Goal: Task Accomplishment & Management: Manage account settings

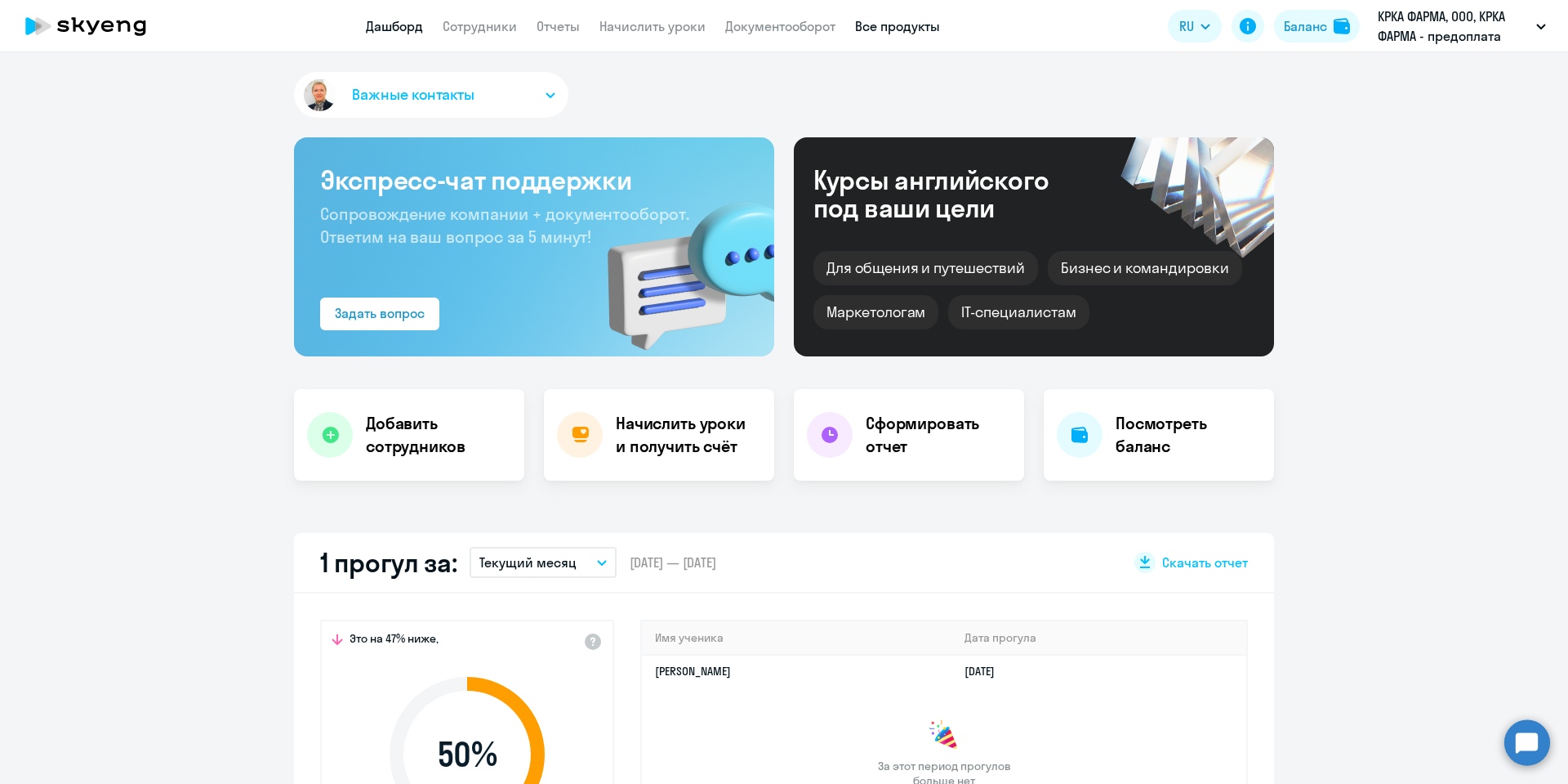
click at [915, 24] on link "Все продукты" at bounding box center [897, 26] width 85 height 17
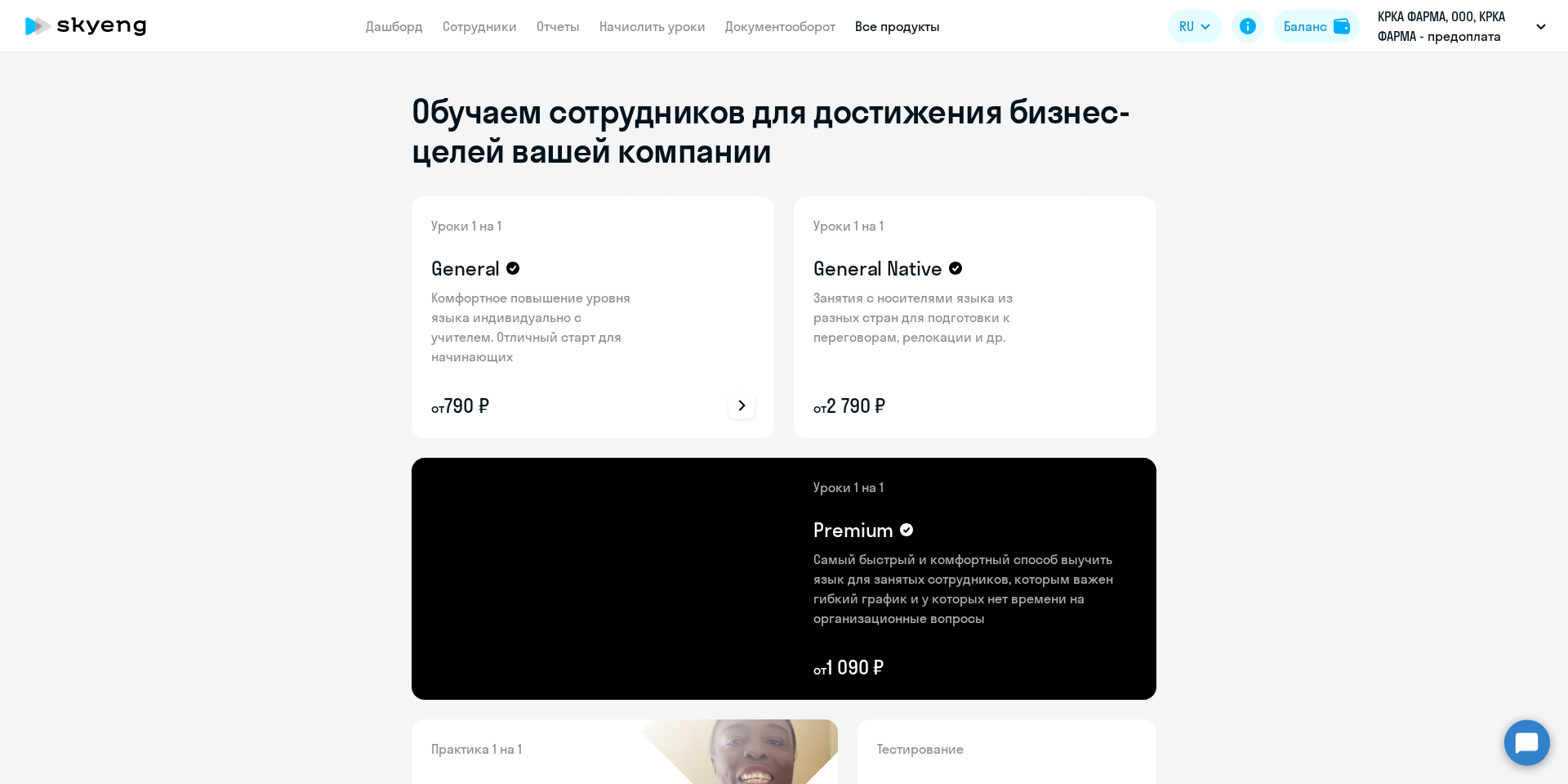
click at [736, 406] on icon at bounding box center [741, 406] width 20 height 20
click at [1368, 248] on div at bounding box center [784, 392] width 1568 height 784
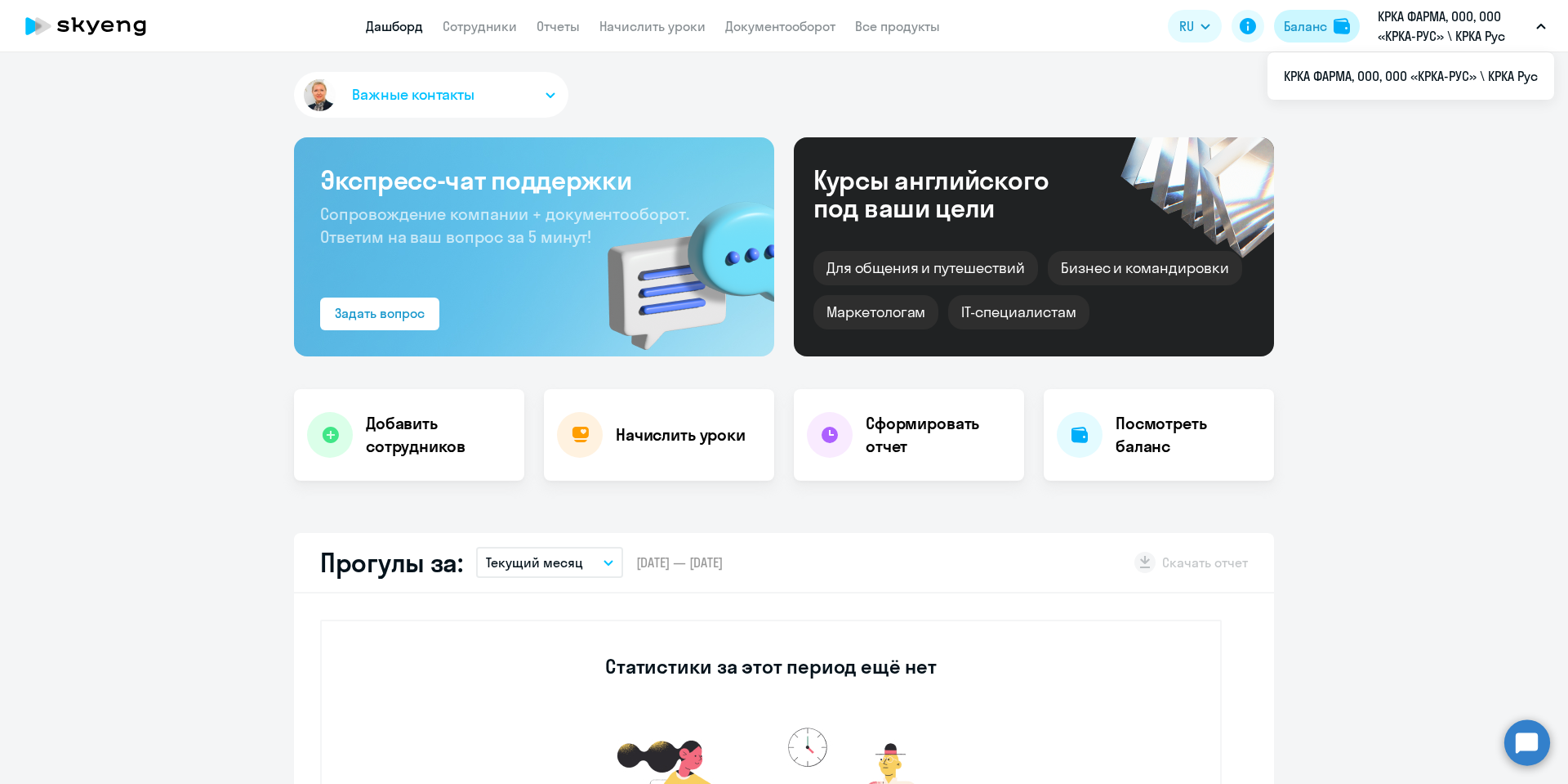
click at [1319, 14] on button "Баланс" at bounding box center [1317, 26] width 85 height 32
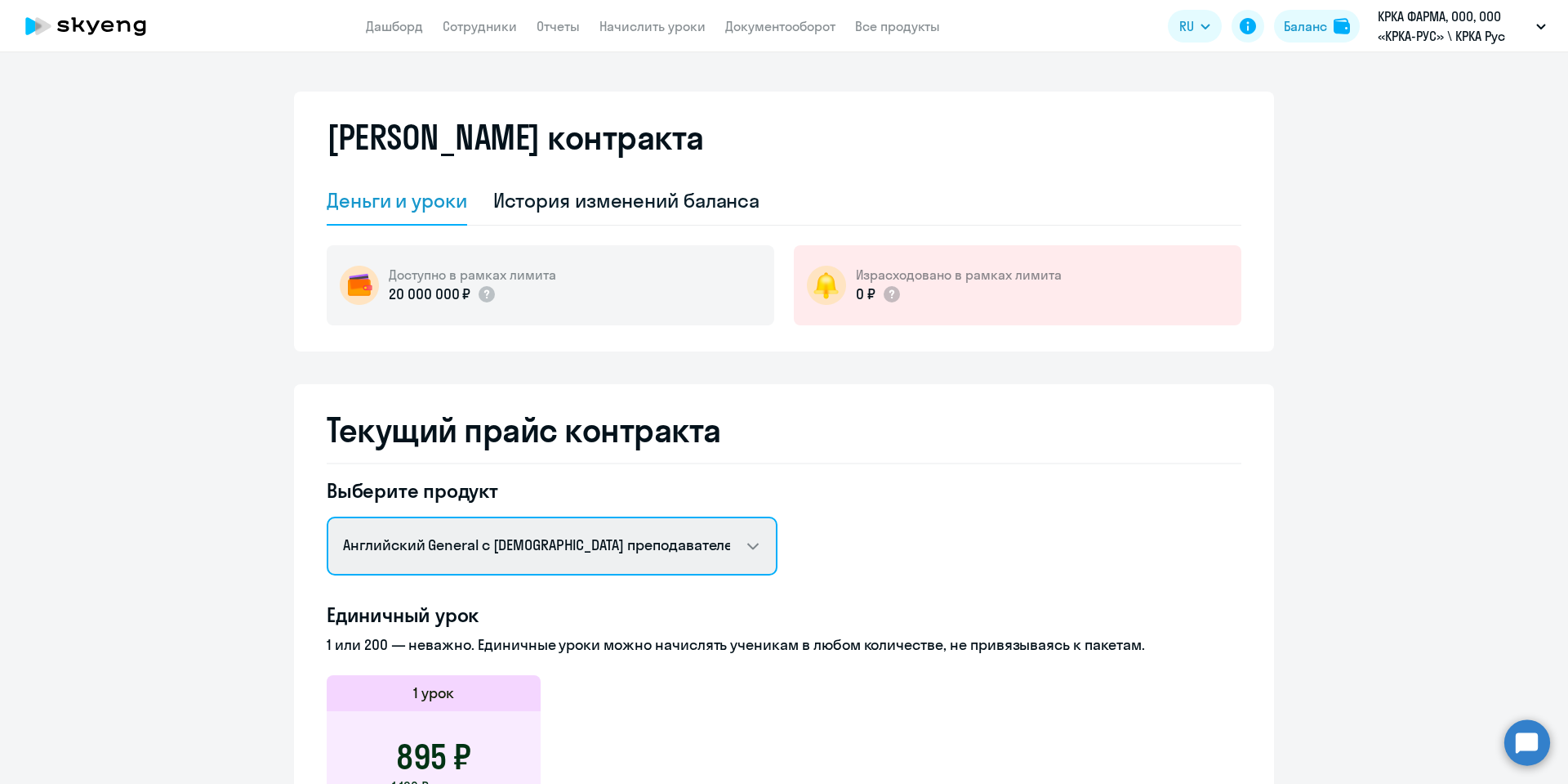
click at [496, 542] on select "Английский General с русскоговорящим преподавателем Английский General с англог…" at bounding box center [552, 546] width 451 height 59
select select "english_adult_not_native_speaker_premium"
click at [327, 517] on select "Английский General с русскоговорящим преподавателем Английский General с англог…" at bounding box center [552, 546] width 451 height 59
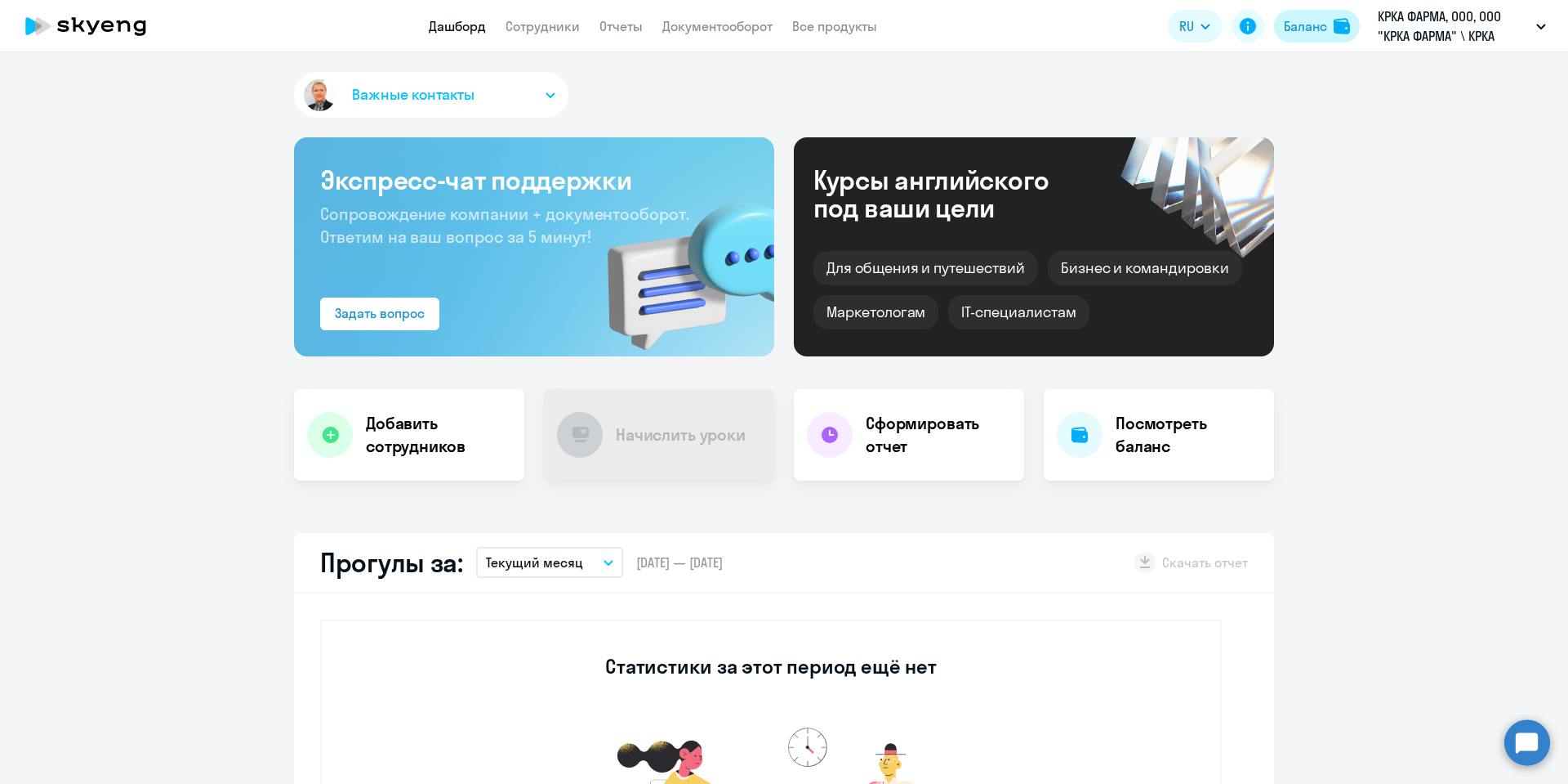
click at [1321, 29] on div "Баланс" at bounding box center [1306, 27] width 43 height 20
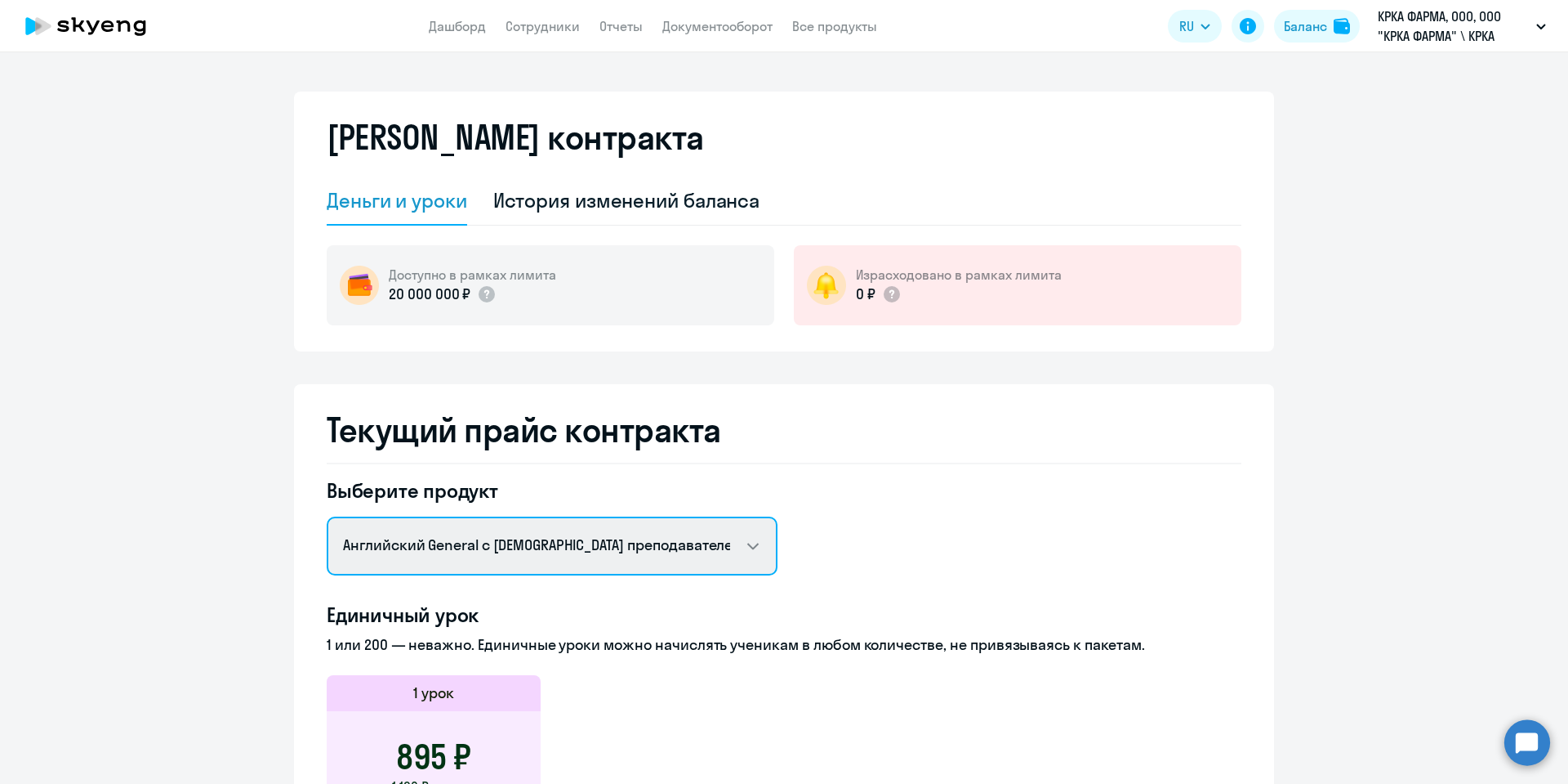
click at [470, 537] on select "Английский General с [DEMOGRAPHIC_DATA] преподавателем Английский General с [DE…" at bounding box center [552, 546] width 451 height 59
select select "english_adult_not_native_speaker_premium"
click at [327, 517] on select "Английский General с [DEMOGRAPHIC_DATA] преподавателем Английский General с [DE…" at bounding box center [552, 546] width 451 height 59
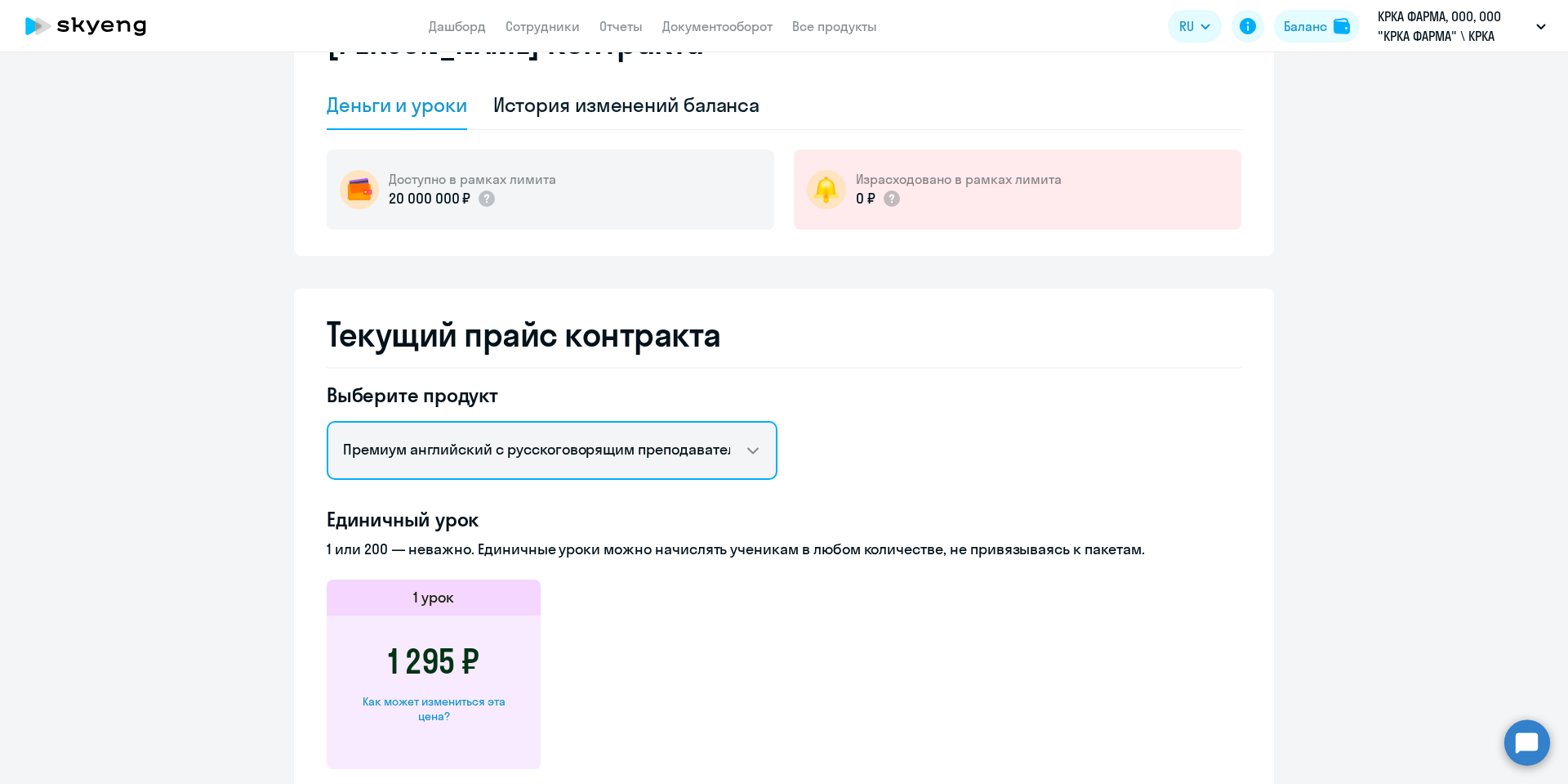
scroll to position [68, 0]
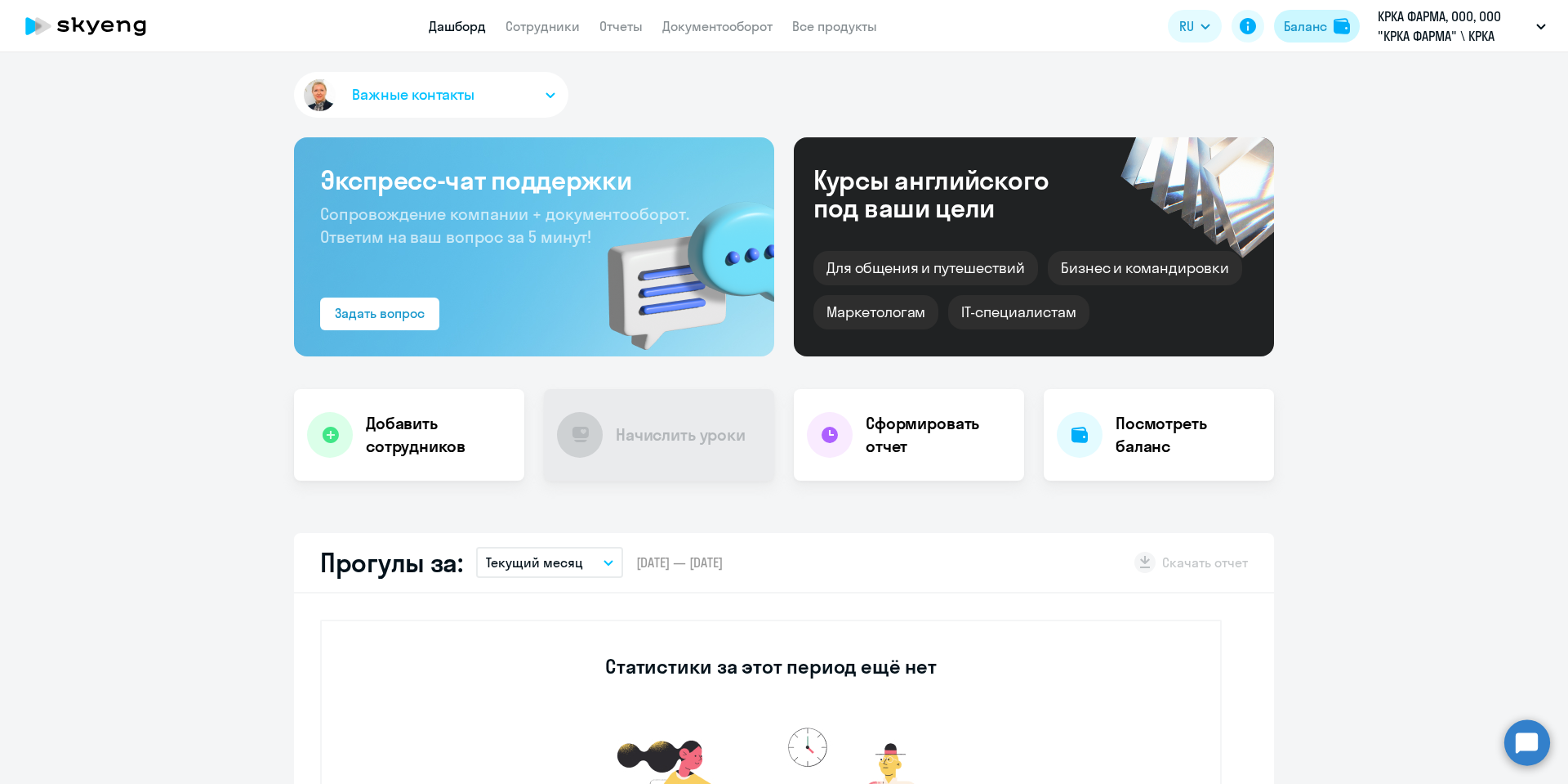
drag, startPoint x: 1315, startPoint y: 23, endPoint x: 1250, endPoint y: 85, distance: 89.8
click at [1314, 24] on div "Баланс" at bounding box center [1306, 27] width 43 height 20
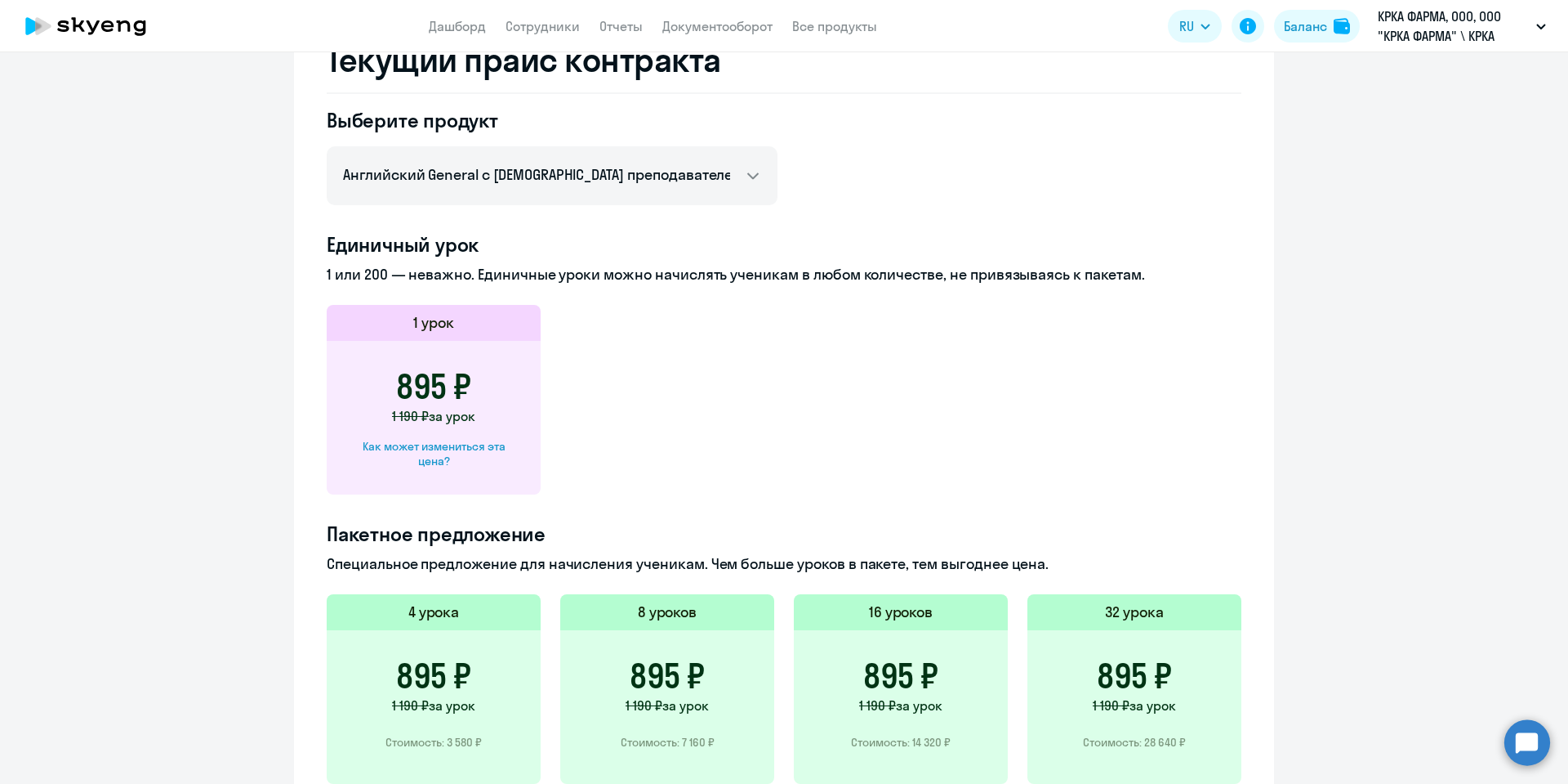
scroll to position [123, 0]
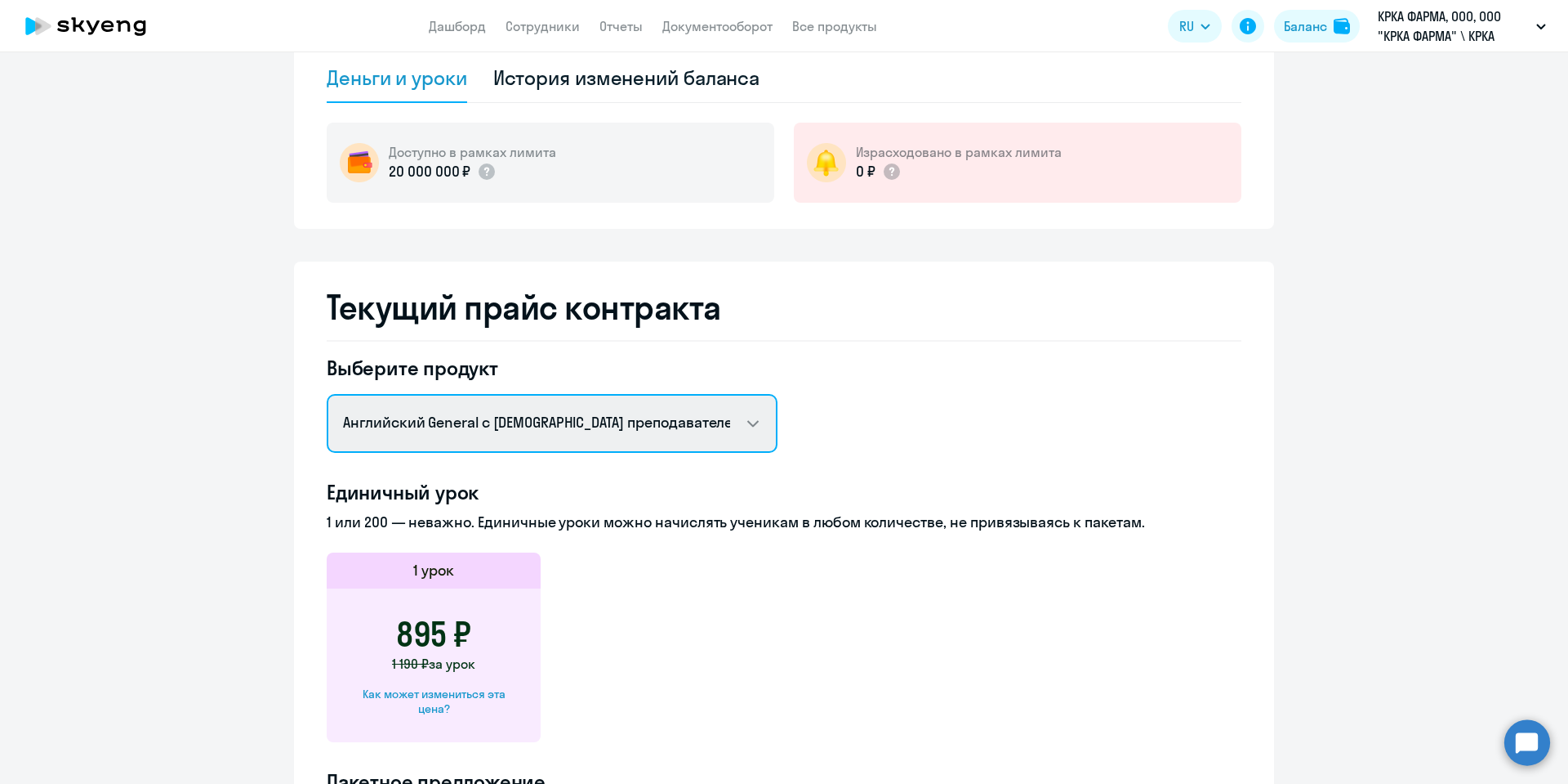
click at [508, 423] on select "Английский General с [DEMOGRAPHIC_DATA] преподавателем Английский General с [DE…" at bounding box center [552, 423] width 451 height 59
click at [327, 394] on select "Английский General с [DEMOGRAPHIC_DATA] преподавателем Английский General с [DE…" at bounding box center [552, 423] width 451 height 59
click at [540, 420] on select "Английский General с [DEMOGRAPHIC_DATA] преподавателем Английский General с [DE…" at bounding box center [552, 423] width 451 height 59
select select "english_adult_not_native_speaker_premium"
click at [327, 394] on select "Английский General с [DEMOGRAPHIC_DATA] преподавателем Английский General с [DE…" at bounding box center [552, 423] width 451 height 59
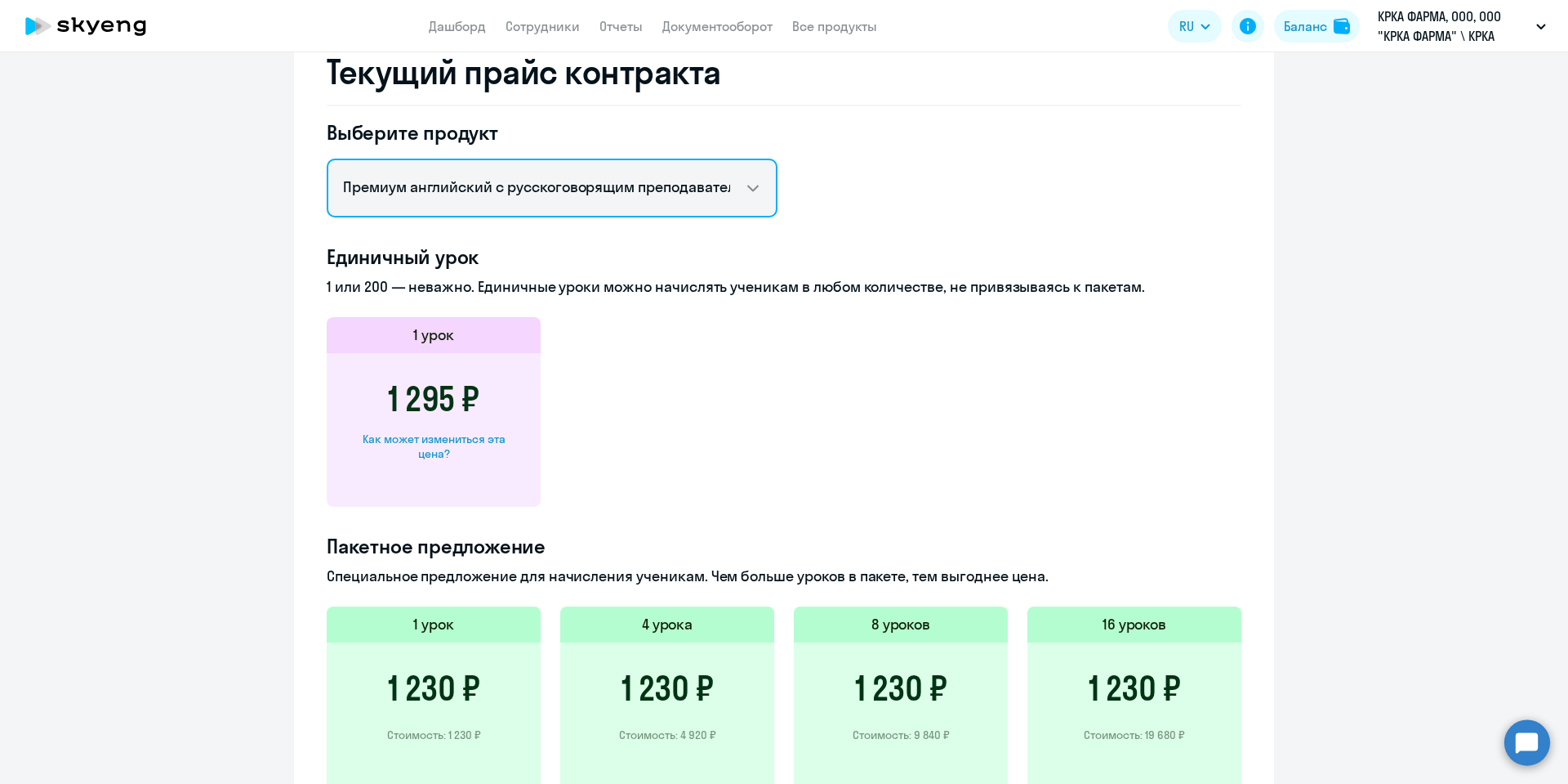
scroll to position [367, 0]
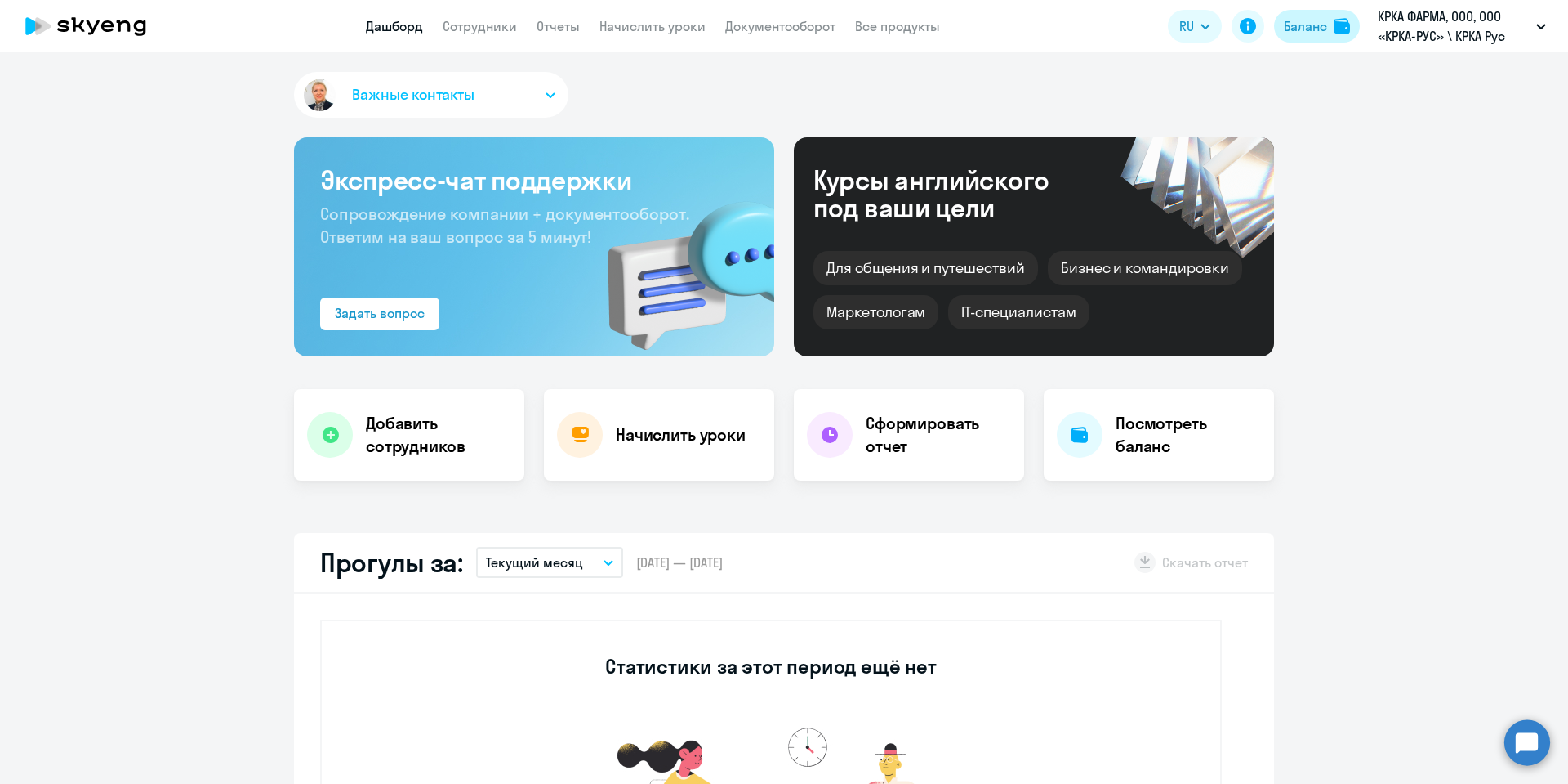
click at [1323, 31] on div "Баланс" at bounding box center [1306, 27] width 43 height 20
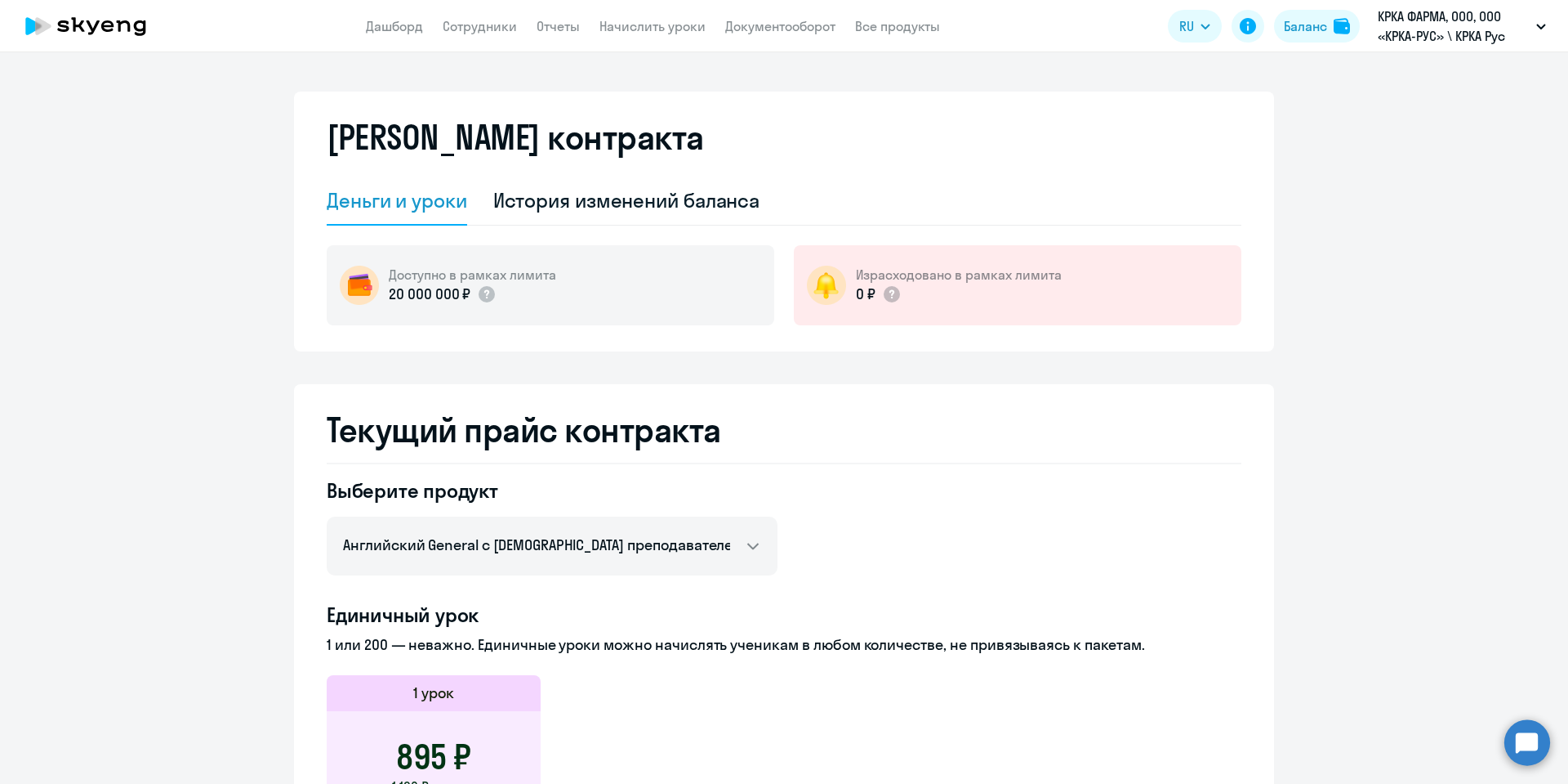
scroll to position [246, 0]
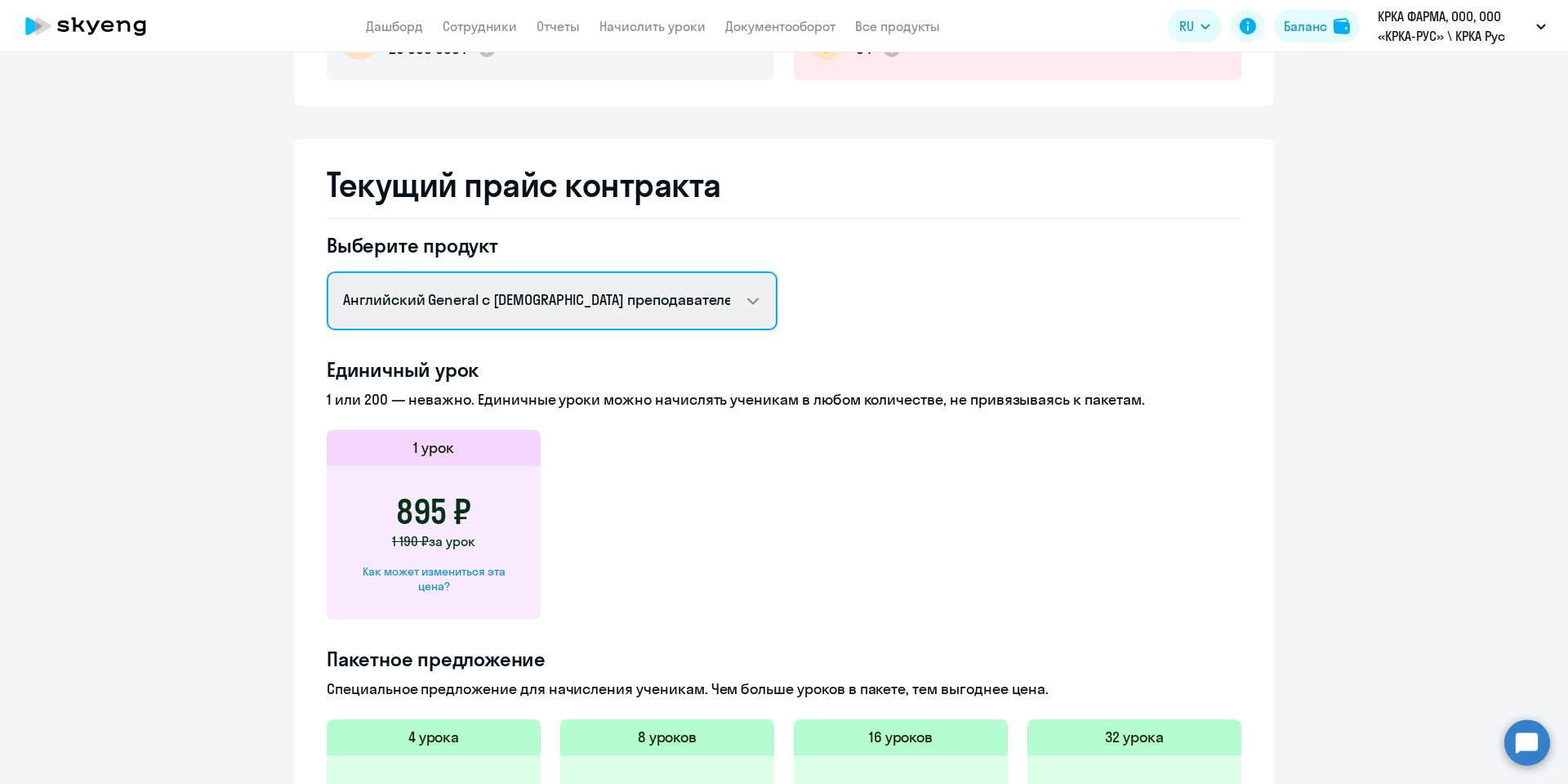
click at [695, 308] on select "Английский General с [DEMOGRAPHIC_DATA] преподавателем Английский General с [DE…" at bounding box center [552, 301] width 451 height 59
click at [327, 271] on select "Английский General с [DEMOGRAPHIC_DATA] преподавателем Английский General с [DE…" at bounding box center [552, 301] width 451 height 59
click at [745, 297] on select "Английский General с [DEMOGRAPHIC_DATA] преподавателем Английский General с [DE…" at bounding box center [552, 301] width 451 height 59
select select "english_adult_not_native_speaker"
click at [327, 271] on select "Английский General с [DEMOGRAPHIC_DATA] преподавателем Английский General с [DE…" at bounding box center [552, 301] width 451 height 59
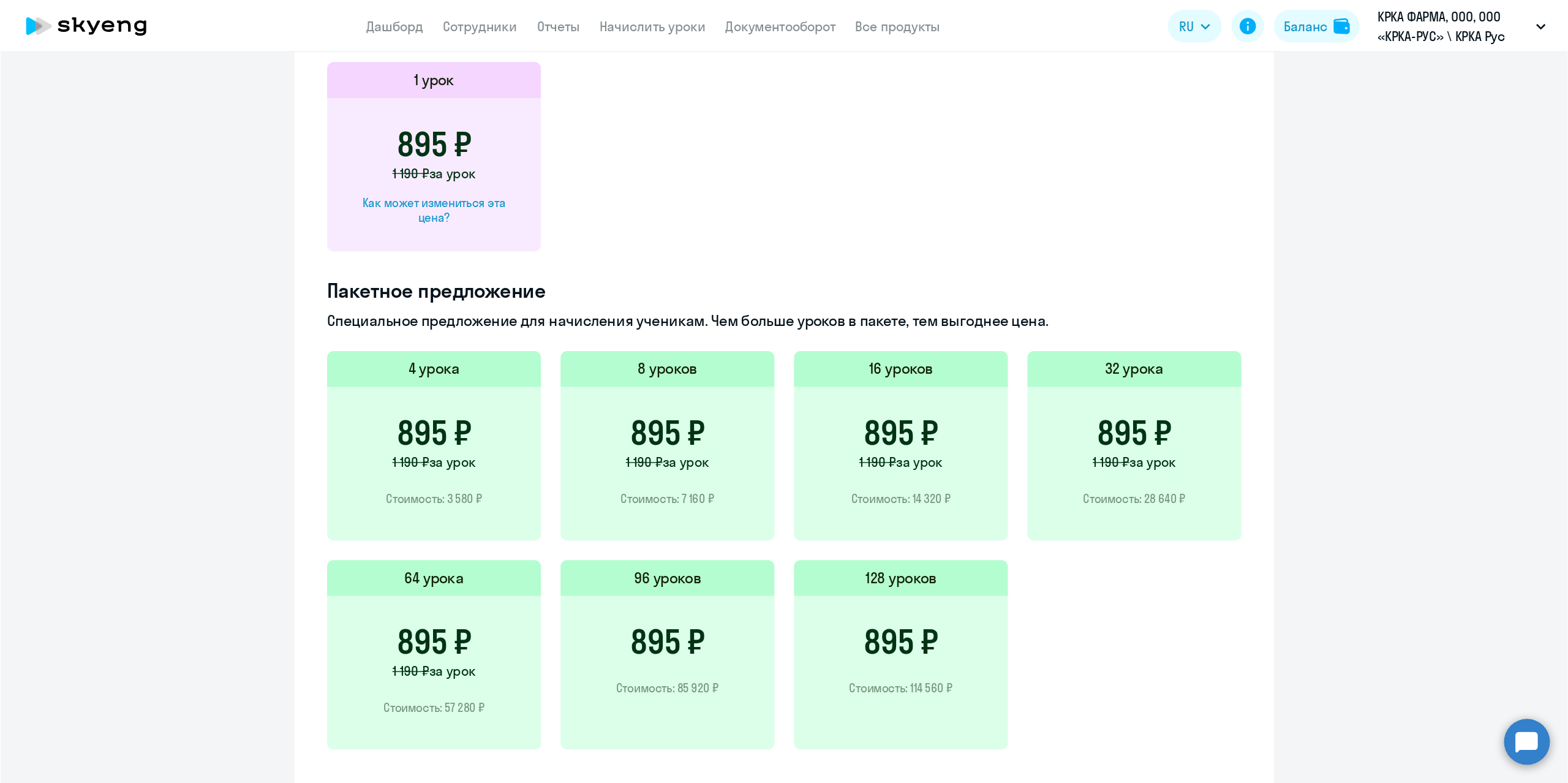
scroll to position [315, 0]
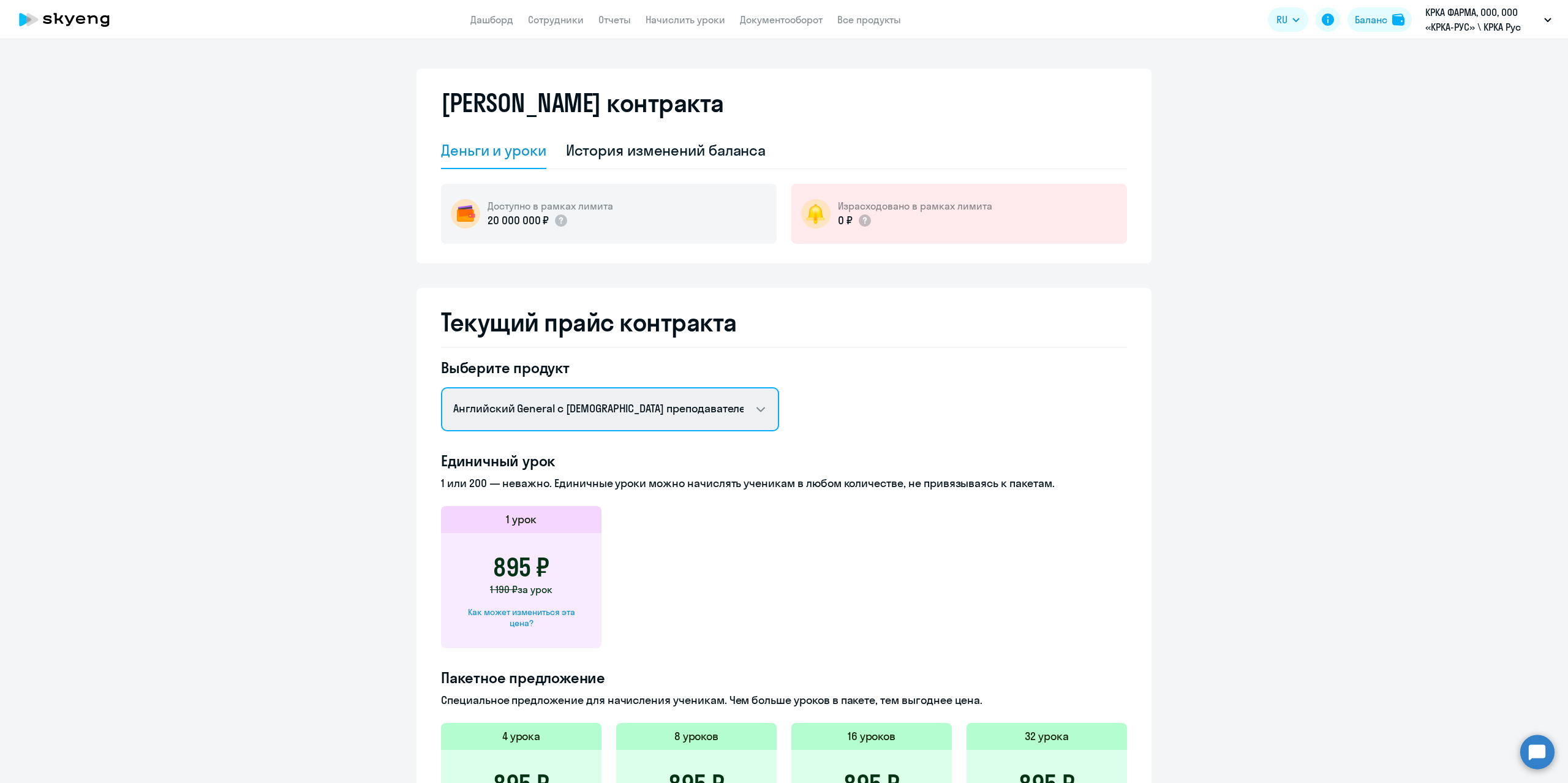
click at [642, 412] on select "Английский General с русскоговорящим преподавателем Английский General с англог…" at bounding box center [610, 410] width 338 height 44
select select "english_adult_not_native_speaker_premium"
click at [441, 387] on select "Английский General с русскоговорящим преподавателем Английский General с англог…" at bounding box center [610, 410] width 338 height 44
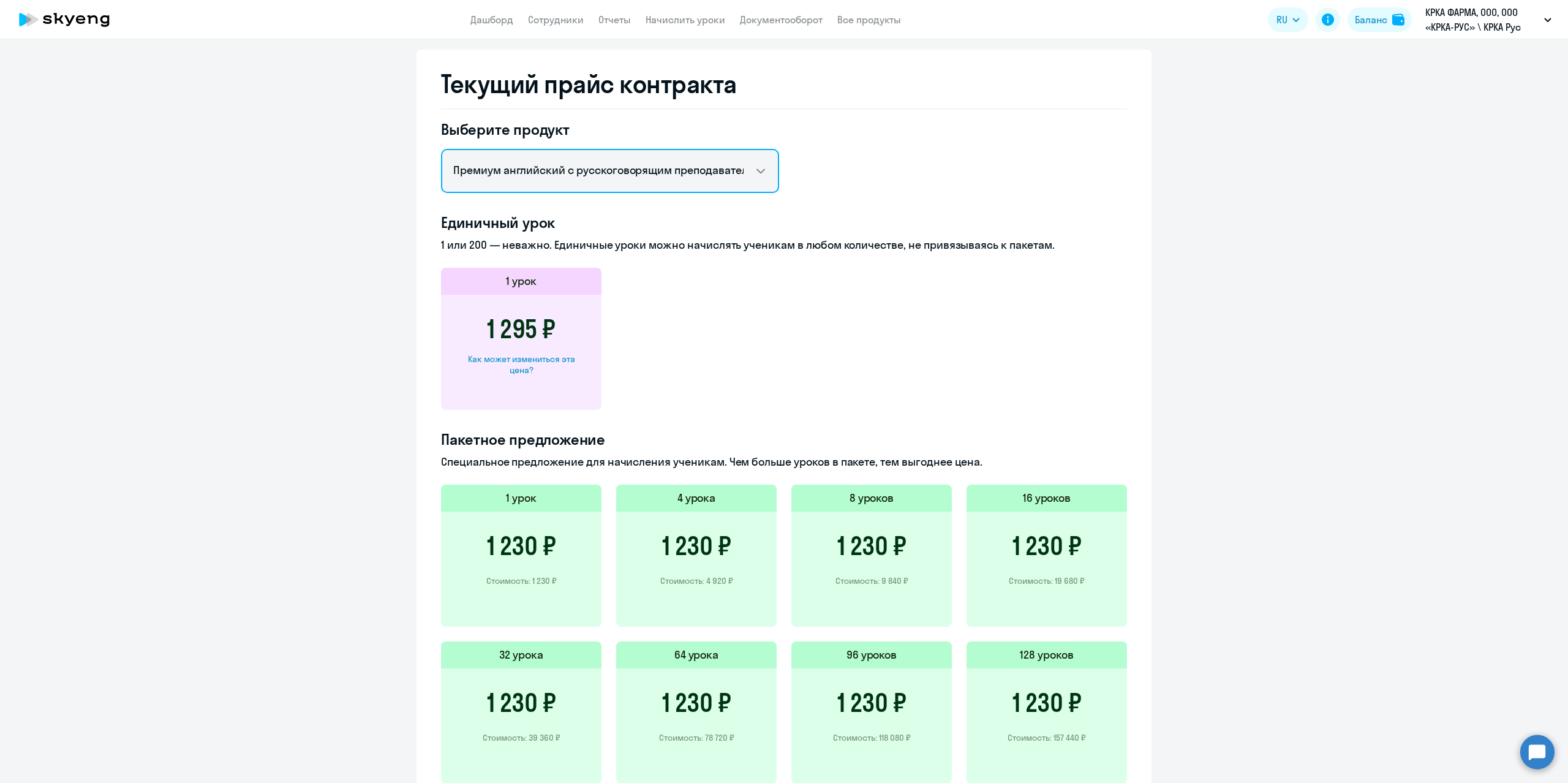
scroll to position [245, 0]
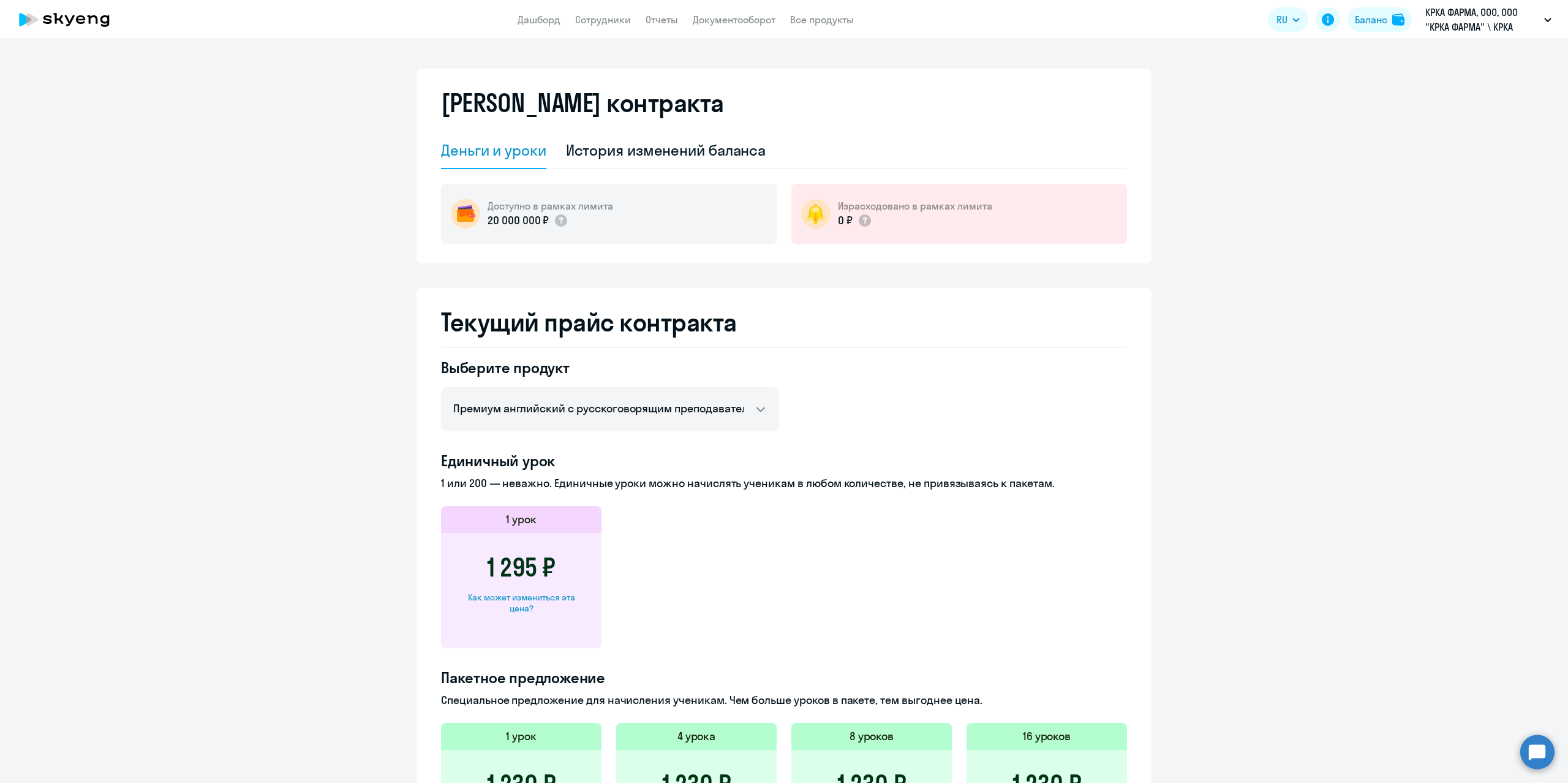
select select "english_adult_not_native_speaker_premium"
